Goal: Task Accomplishment & Management: Manage account settings

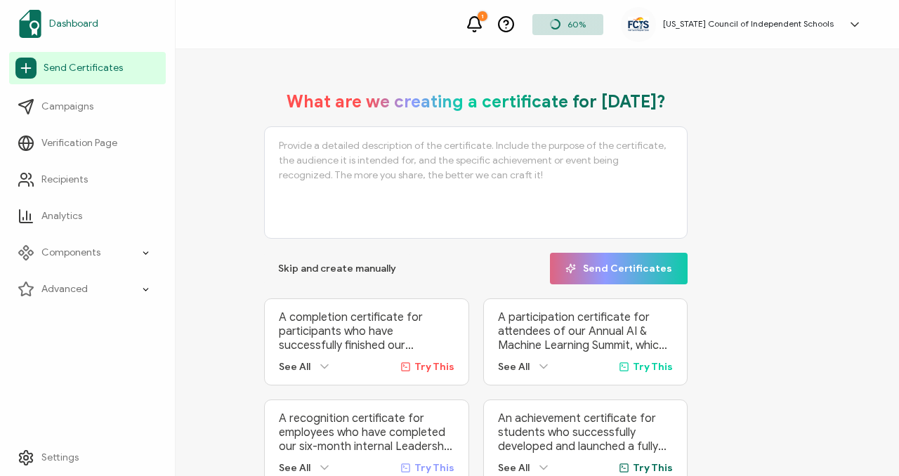
click at [91, 22] on span "Dashboard" at bounding box center [73, 24] width 49 height 14
click at [75, 21] on span "Dashboard" at bounding box center [73, 24] width 49 height 14
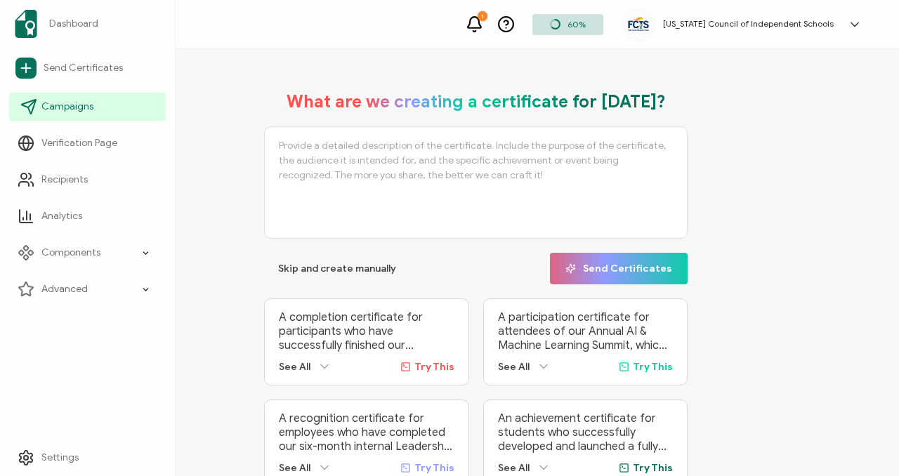
click at [60, 106] on span "Campaigns" at bounding box center [67, 107] width 52 height 14
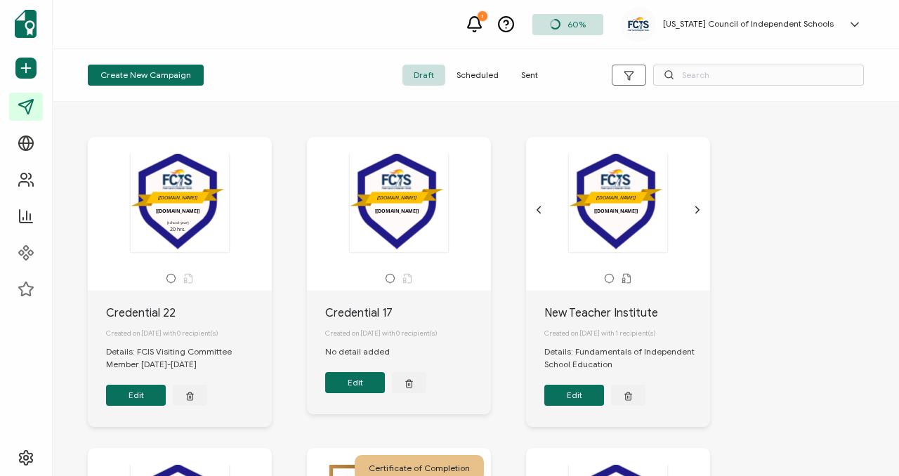
click at [699, 214] on icon "chevron forward outline" at bounding box center [697, 209] width 11 height 11
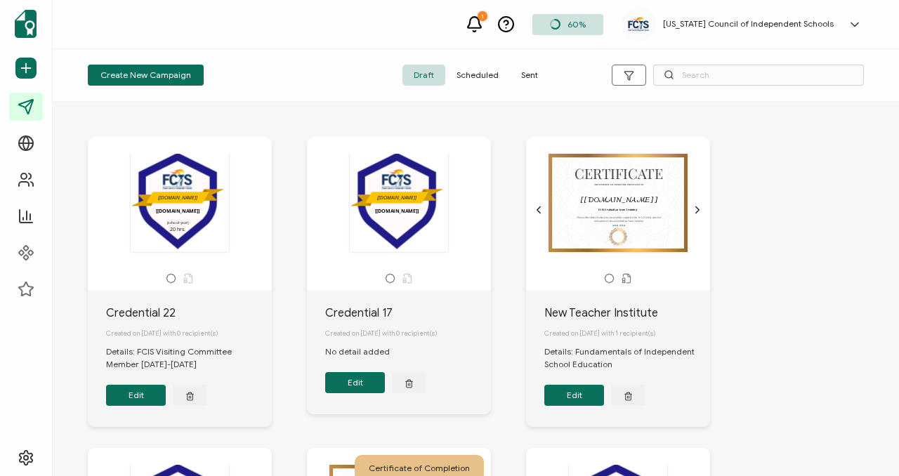
click at [700, 207] on icon "chevron forward outline" at bounding box center [697, 209] width 11 height 11
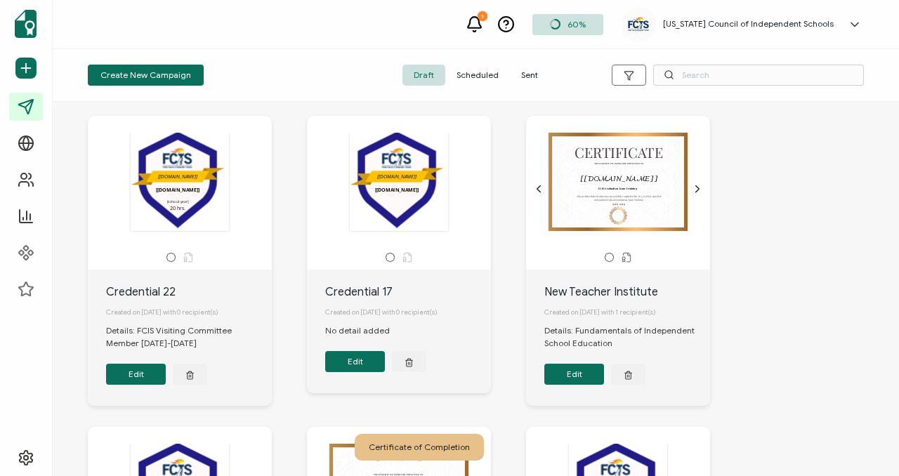
scroll to position [18, 0]
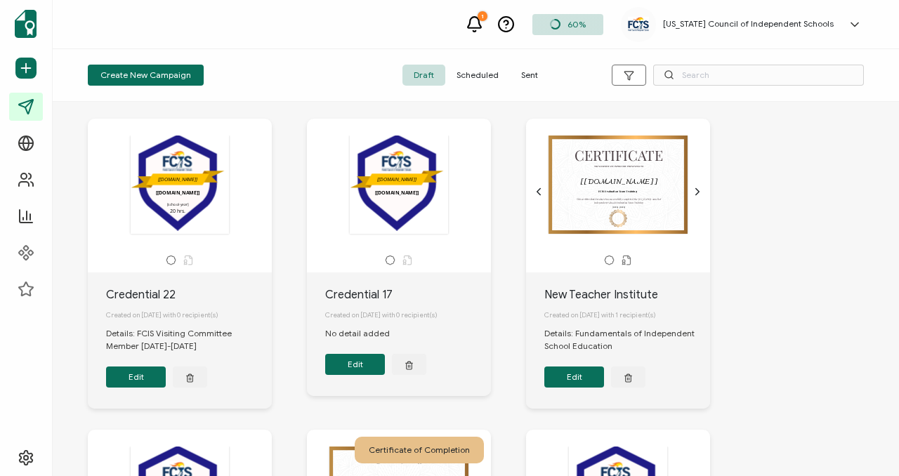
click at [240, 183] on div ".uuid-a843b140-655f-44eb-ab0c-fdc8fd7acb62{}.uuid-6ad192a5-4a36-471f-8ecc-84ef3…" at bounding box center [180, 185] width 148 height 100
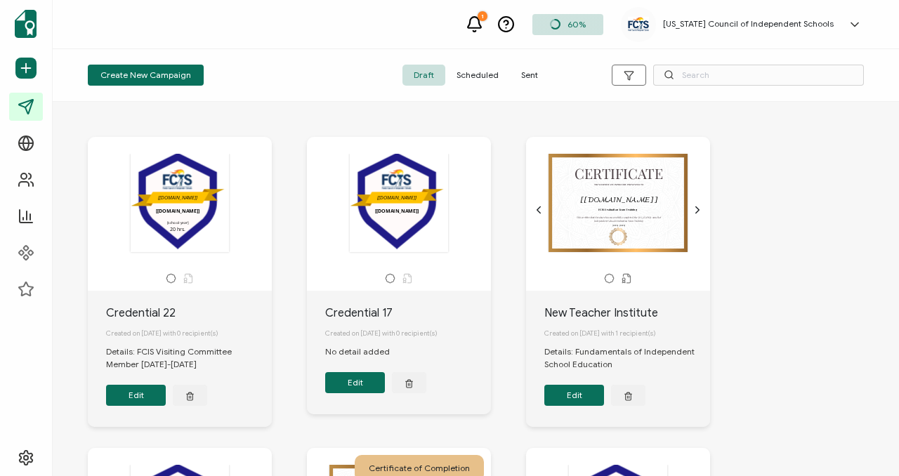
click at [474, 74] on span "Scheduled" at bounding box center [477, 75] width 65 height 21
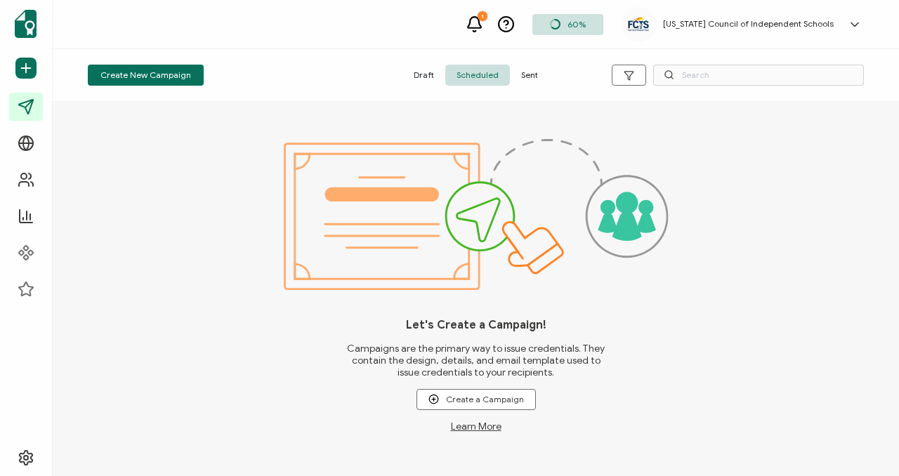
click at [431, 72] on span "Draft" at bounding box center [423, 75] width 43 height 21
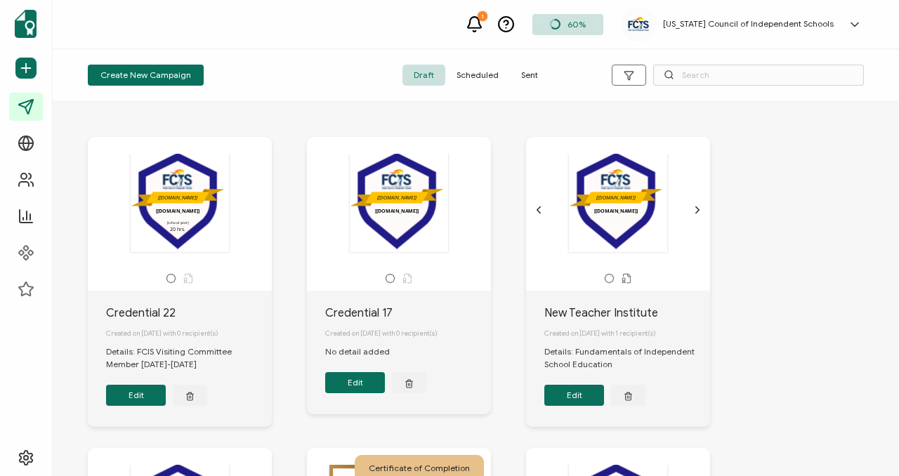
click at [523, 72] on span "Sent" at bounding box center [529, 75] width 39 height 21
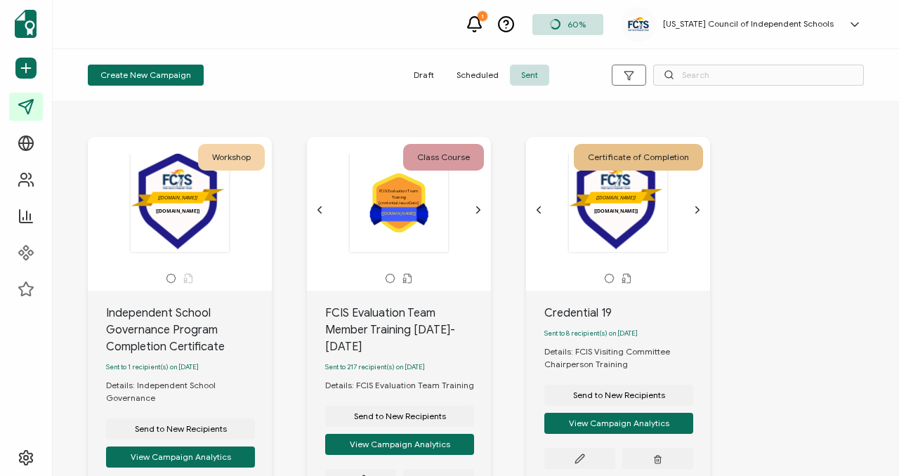
click at [421, 76] on span "Draft" at bounding box center [423, 75] width 43 height 21
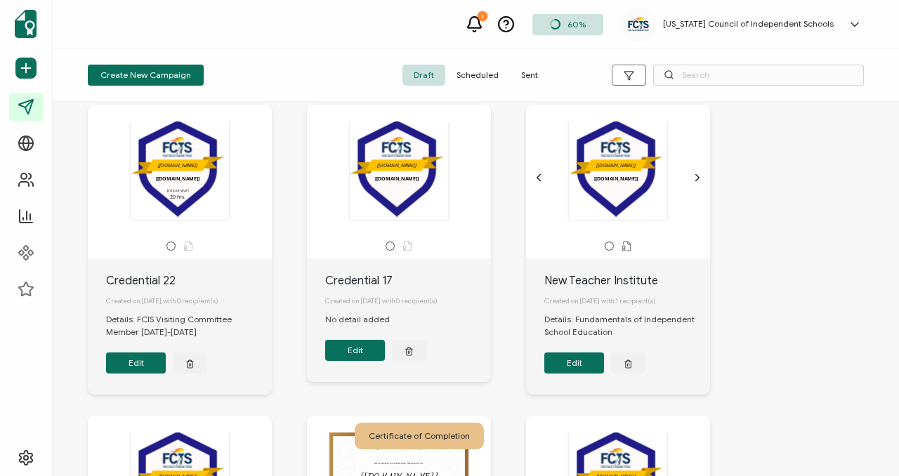
scroll to position [37, 0]
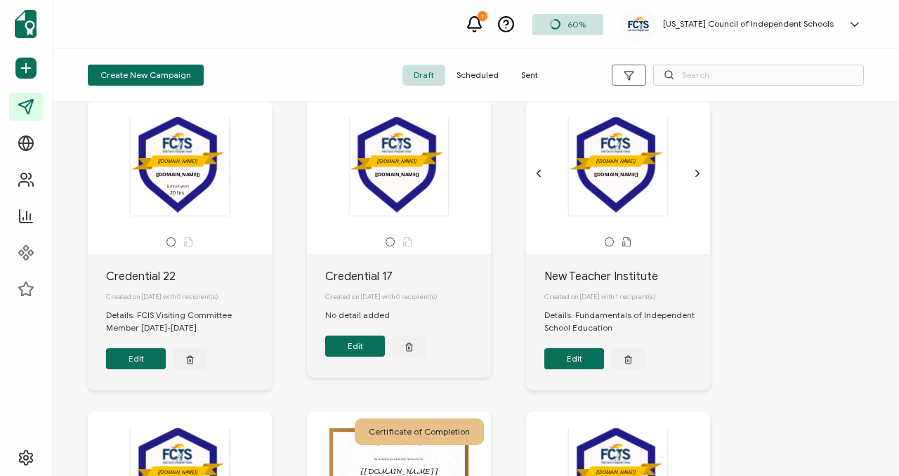
click at [149, 362] on button "Edit" at bounding box center [136, 358] width 60 height 21
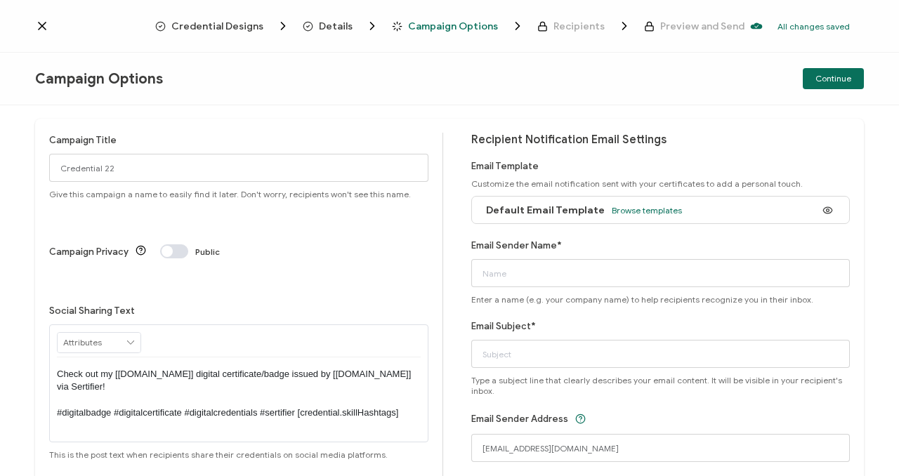
scroll to position [10, 0]
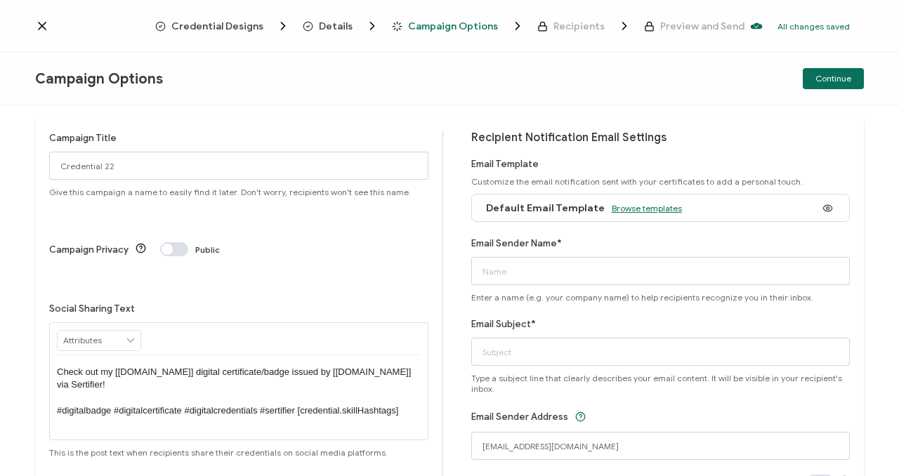
click at [648, 209] on span "Browse templates" at bounding box center [647, 208] width 70 height 11
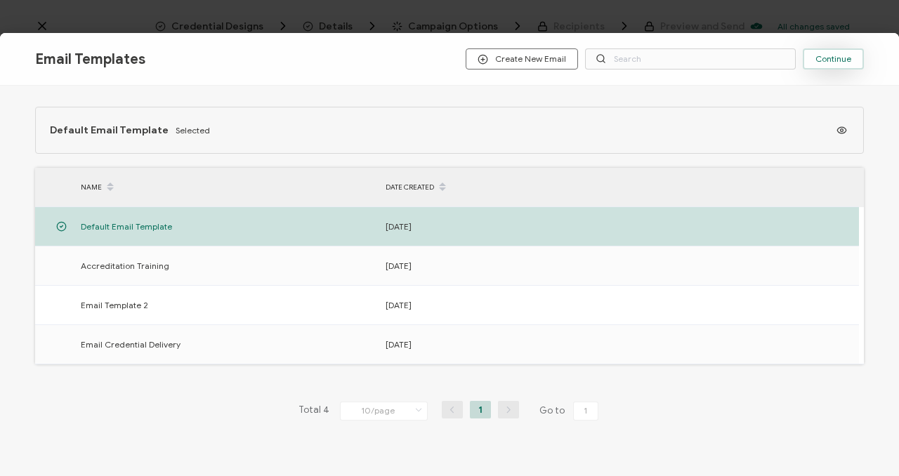
click at [841, 63] on span "Continue" at bounding box center [833, 59] width 36 height 8
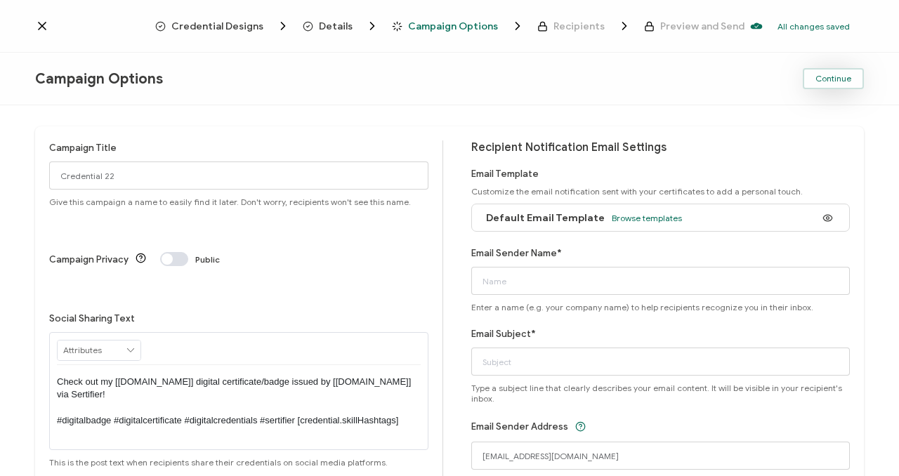
click at [844, 70] on button "Continue" at bounding box center [833, 78] width 61 height 21
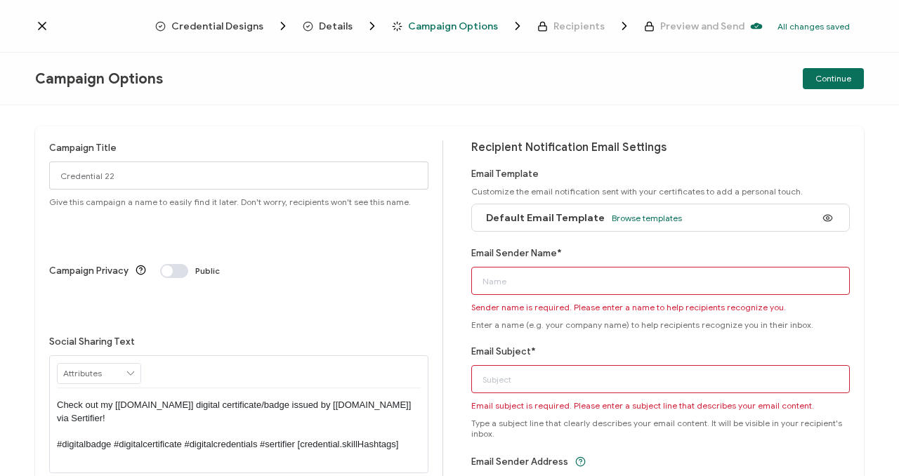
click at [37, 21] on icon at bounding box center [42, 26] width 14 height 14
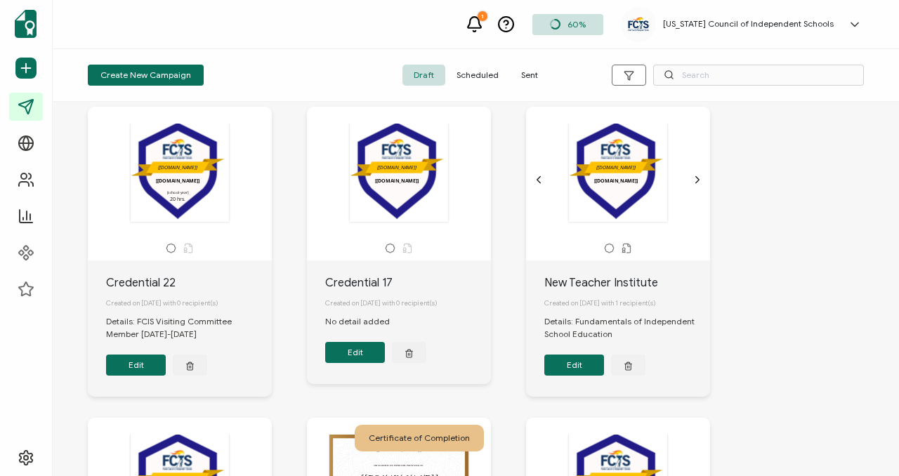
scroll to position [30, 0]
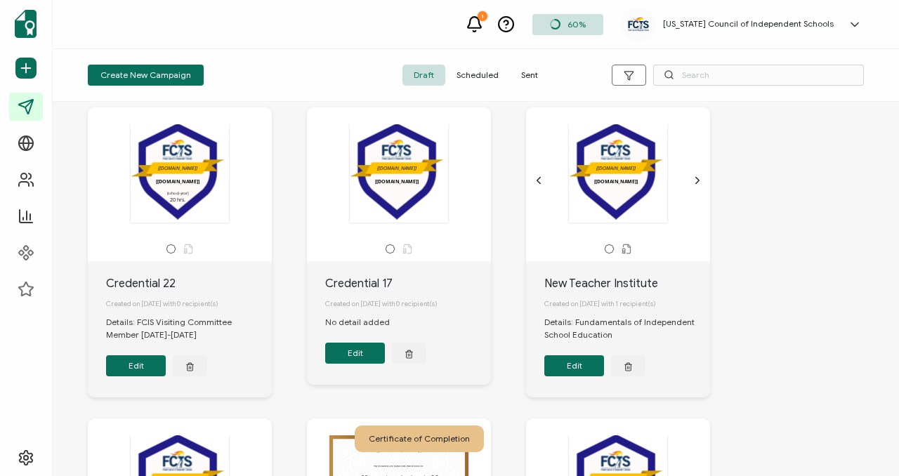
click at [376, 360] on button "Edit" at bounding box center [355, 353] width 60 height 21
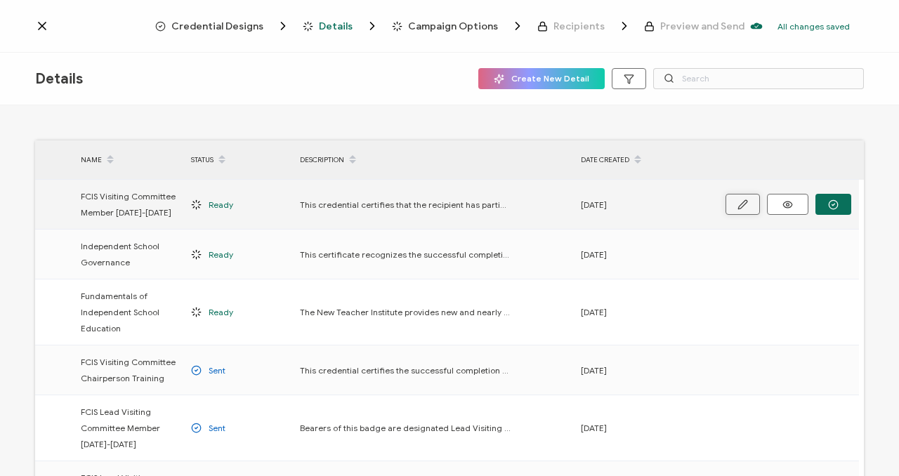
click at [751, 202] on button "button" at bounding box center [743, 204] width 34 height 21
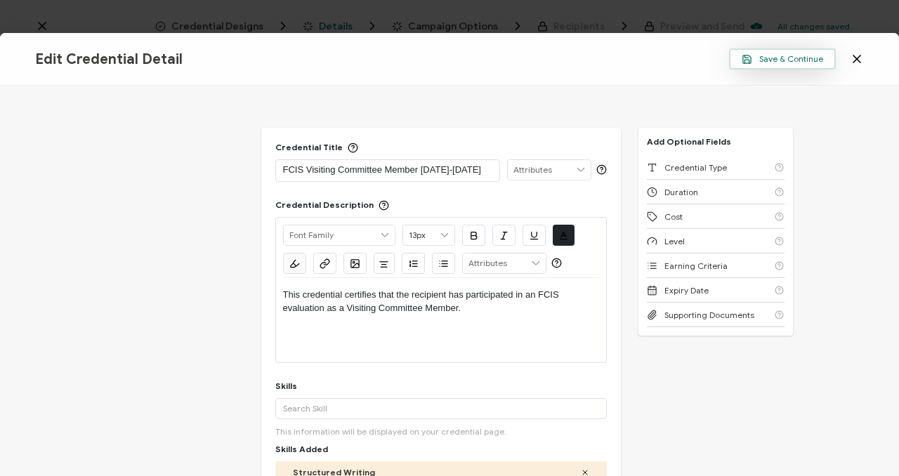
click at [786, 58] on span "Save & Continue" at bounding box center [782, 59] width 81 height 11
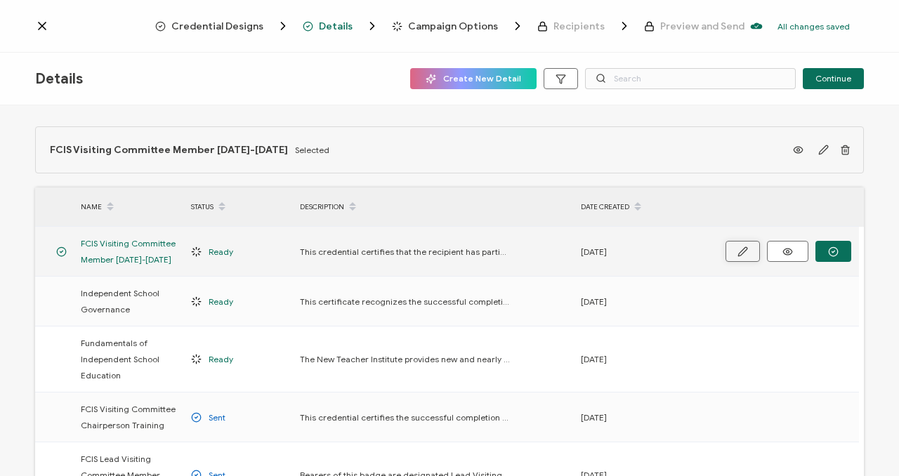
click at [742, 249] on icon "button" at bounding box center [743, 252] width 11 height 11
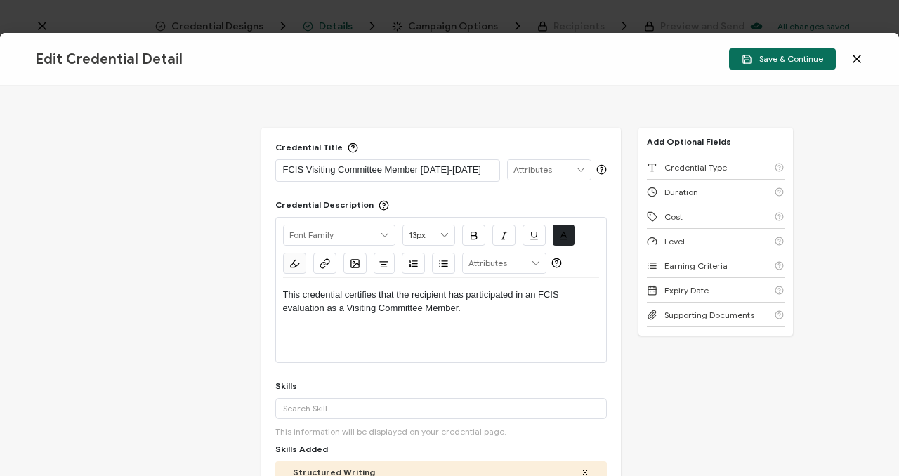
click at [862, 64] on icon at bounding box center [857, 59] width 14 height 14
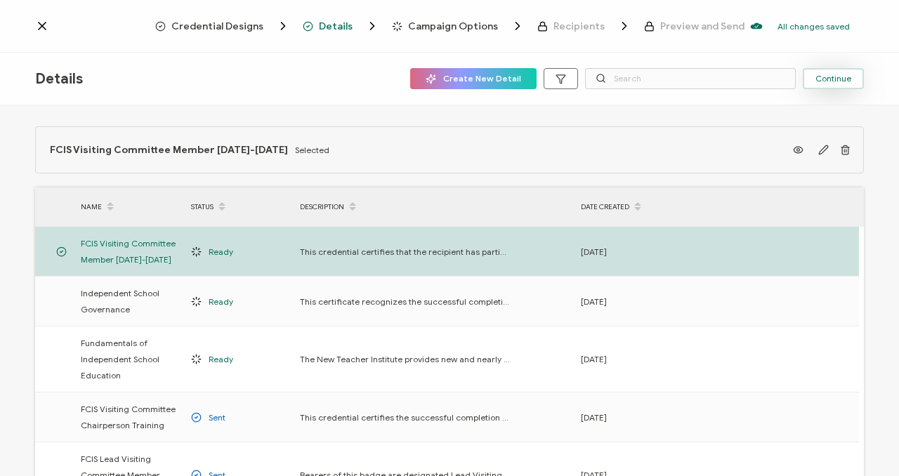
click at [844, 77] on span "Continue" at bounding box center [833, 78] width 36 height 8
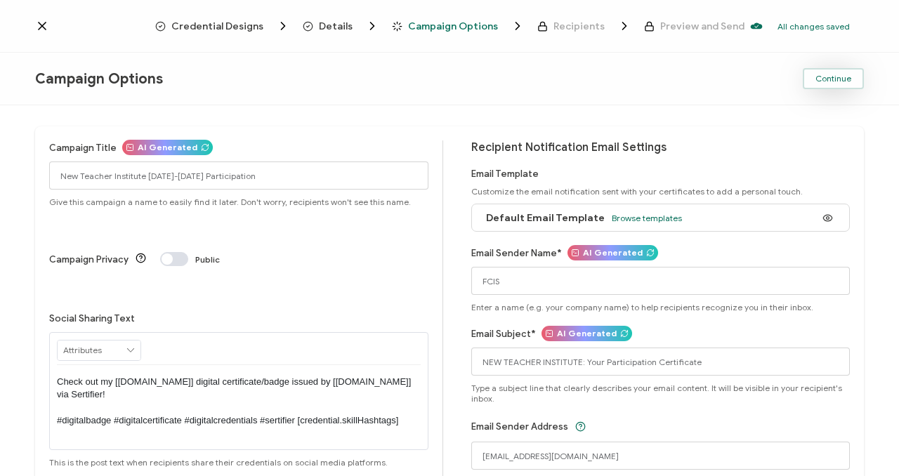
click at [828, 83] on span "Continue" at bounding box center [833, 78] width 36 height 8
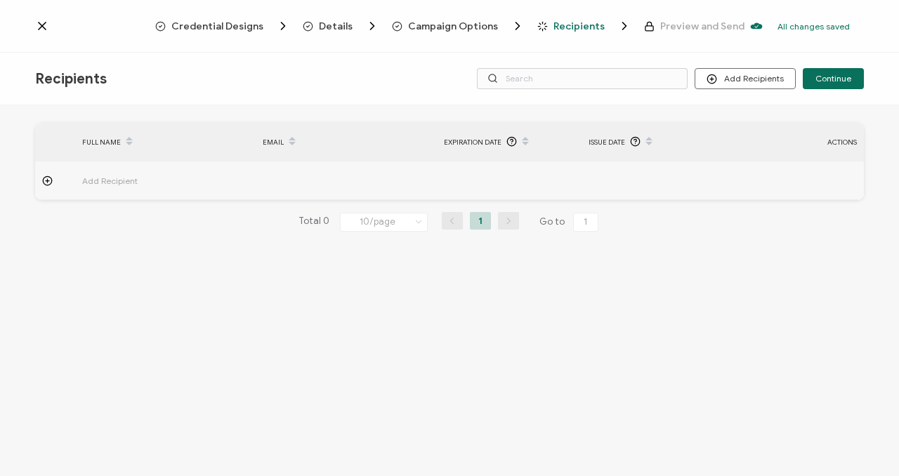
click at [47, 32] on icon at bounding box center [42, 26] width 14 height 14
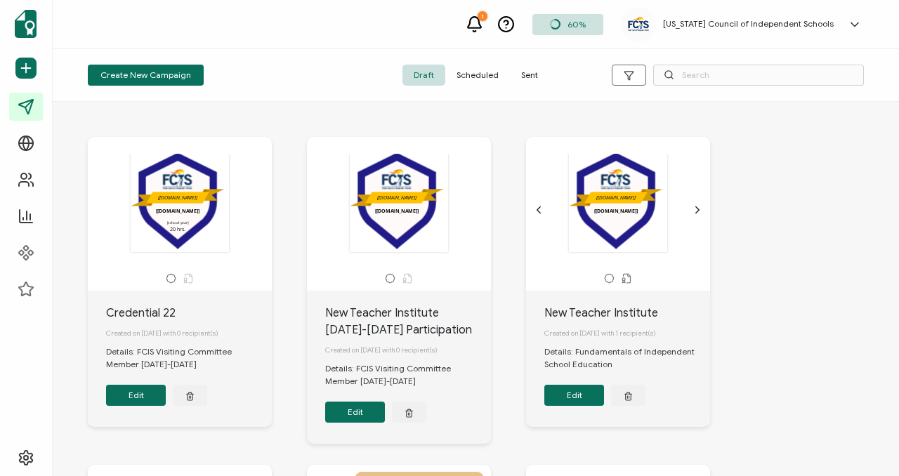
click at [150, 397] on button "Edit" at bounding box center [136, 395] width 60 height 21
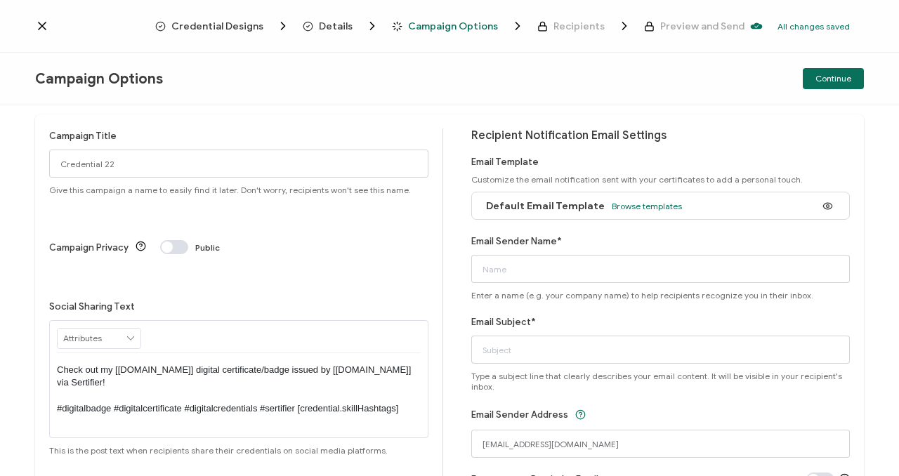
scroll to position [86, 0]
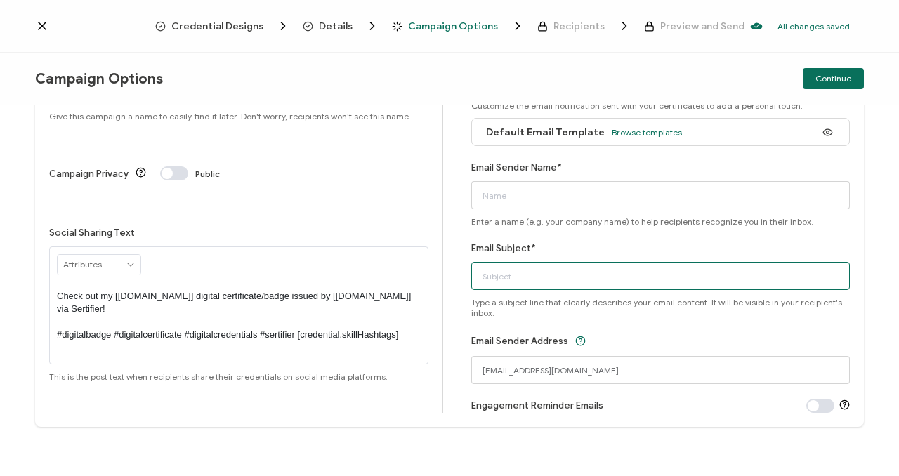
click at [523, 276] on input "Email Subject*" at bounding box center [660, 276] width 379 height 28
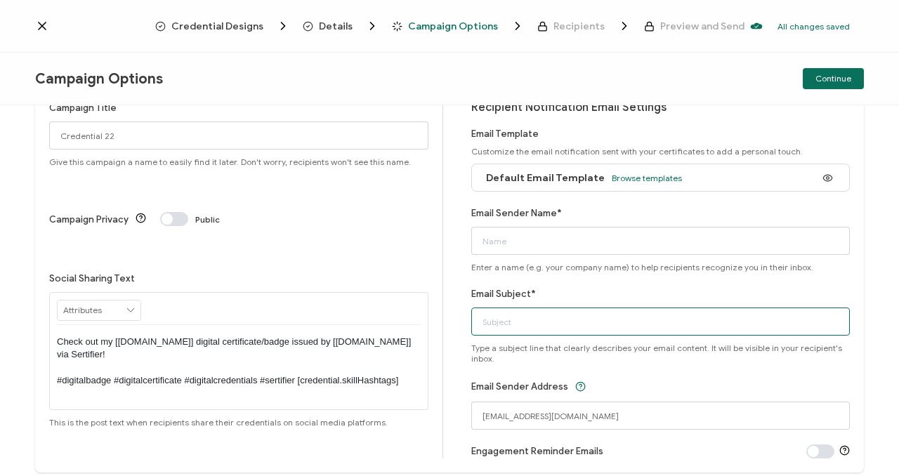
scroll to position [41, 0]
click at [496, 320] on input "Email Subject*" at bounding box center [660, 321] width 379 height 28
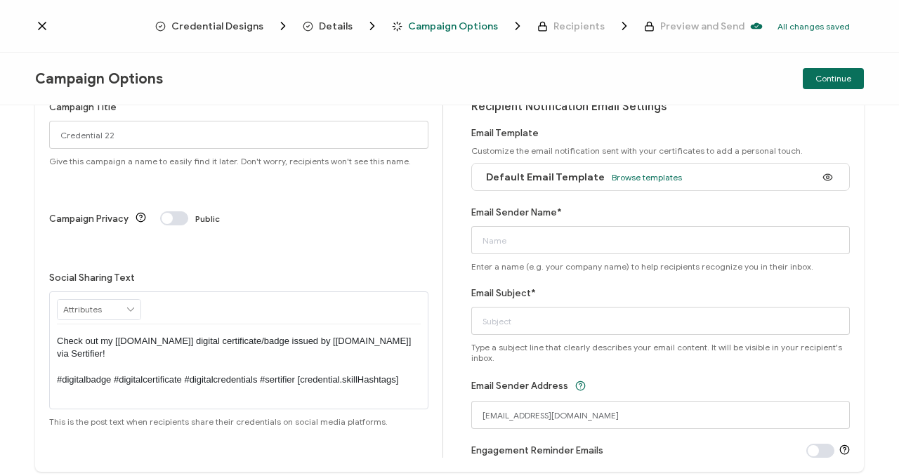
click at [44, 25] on icon at bounding box center [42, 26] width 14 height 14
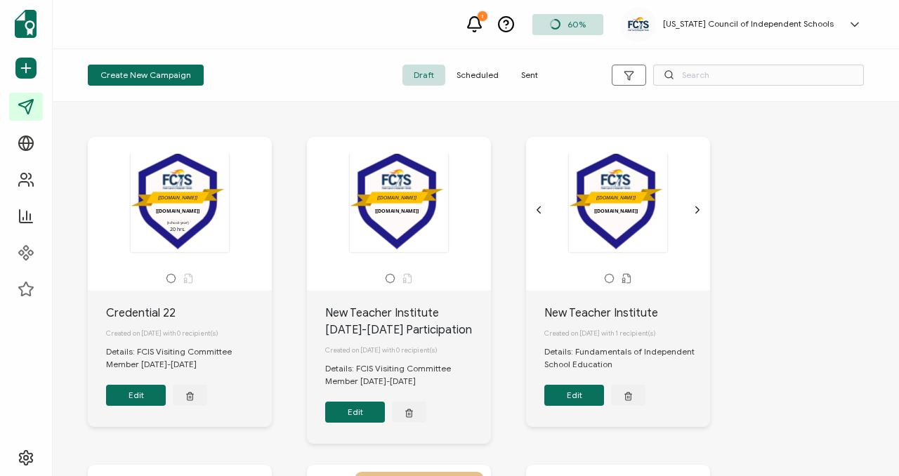
click at [374, 411] on button "Edit" at bounding box center [355, 412] width 60 height 21
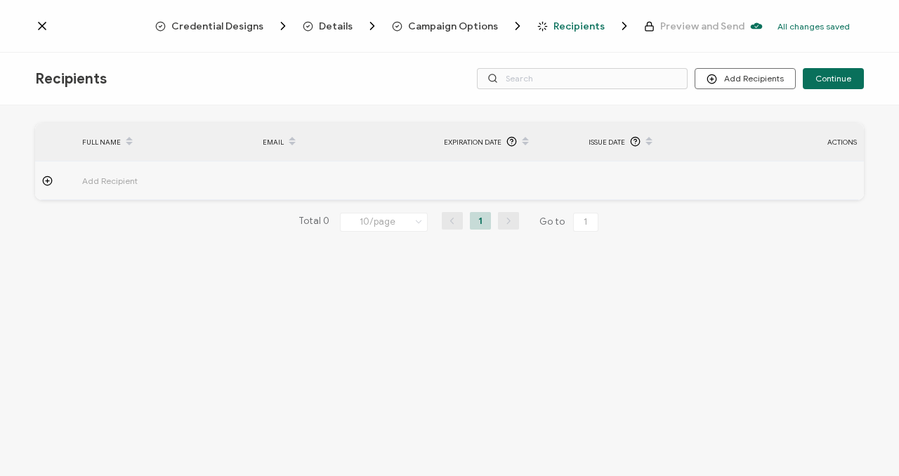
click at [438, 23] on span "Campaign Options" at bounding box center [453, 26] width 90 height 11
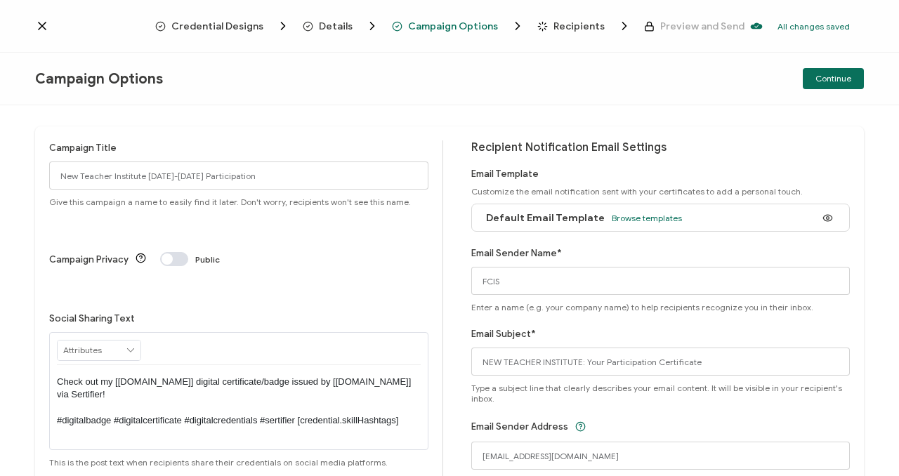
click at [37, 29] on icon at bounding box center [42, 26] width 14 height 14
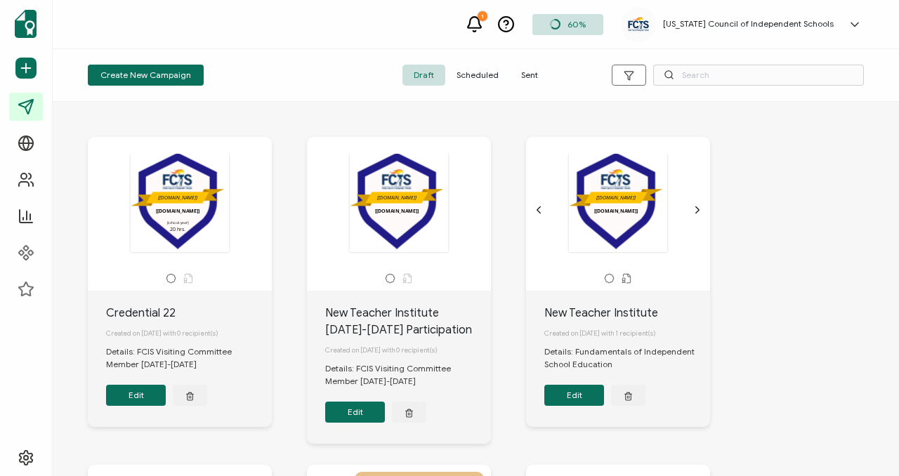
click at [145, 392] on button "Edit" at bounding box center [136, 395] width 60 height 21
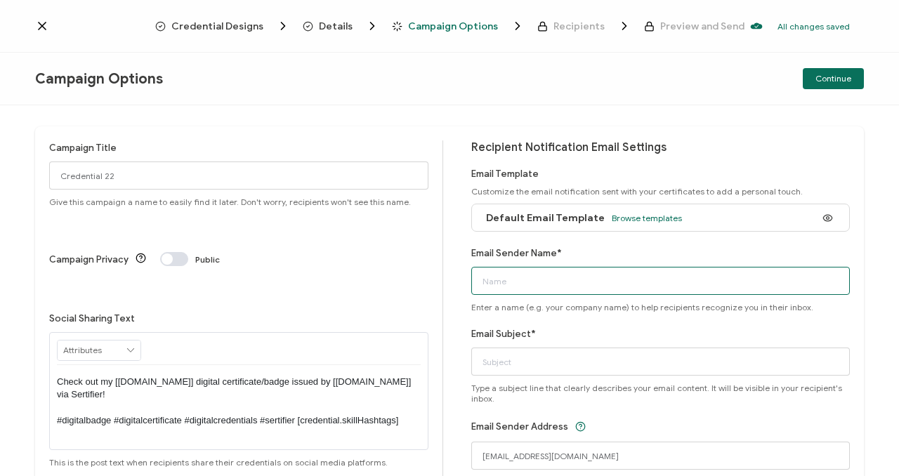
click at [535, 285] on input "Email Sender Name*" at bounding box center [660, 281] width 379 height 28
type input "FCIS"
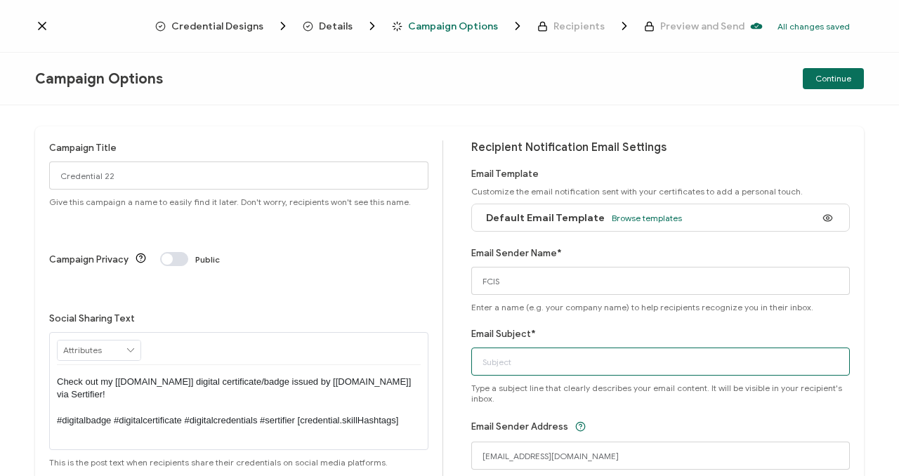
click at [506, 359] on input "Email Subject*" at bounding box center [660, 362] width 379 height 28
type input "f"
type input "FCIS Team Member Credential"
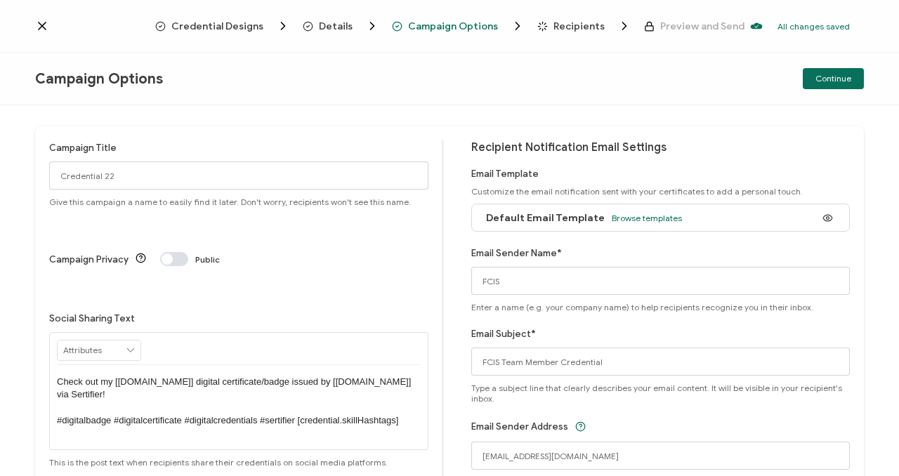
click at [702, 329] on div "Email Subject* FCIS Team Member Credential Type a subject line that clearly des…" at bounding box center [660, 365] width 379 height 77
click at [836, 85] on button "Continue" at bounding box center [833, 78] width 61 height 21
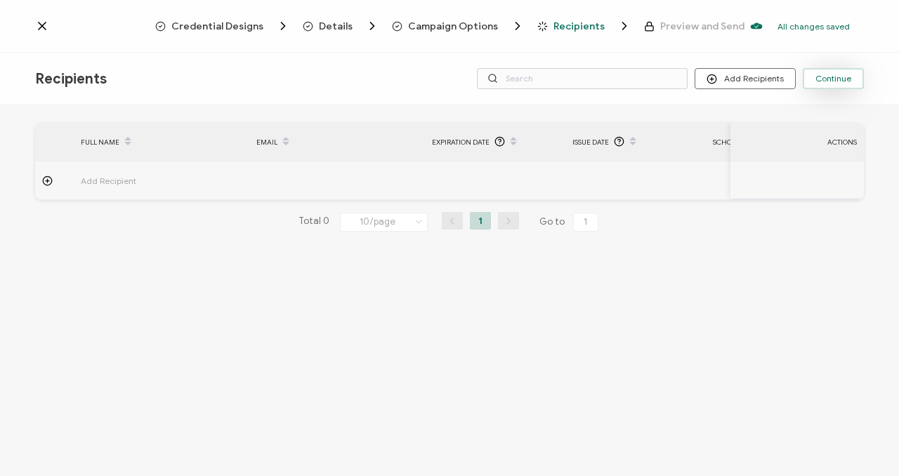
click at [841, 80] on span "Continue" at bounding box center [833, 78] width 36 height 8
